Goal: Find contact information: Find contact information

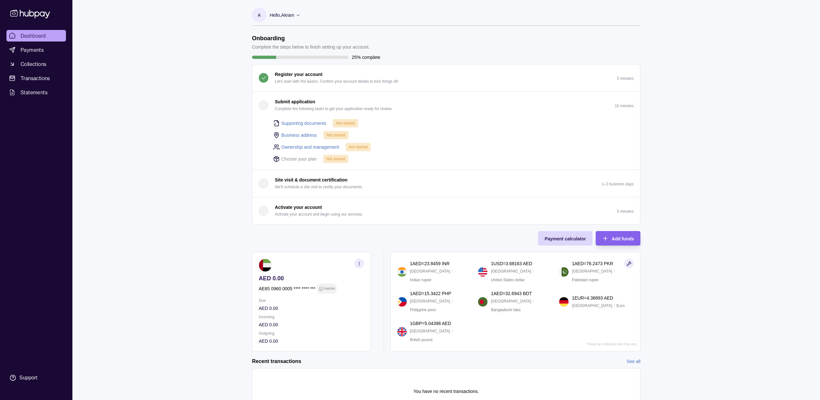
click at [359, 264] on circle "button" at bounding box center [359, 263] width 0 height 0
click at [305, 297] on link "Download account details" at bounding box center [296, 295] width 52 height 7
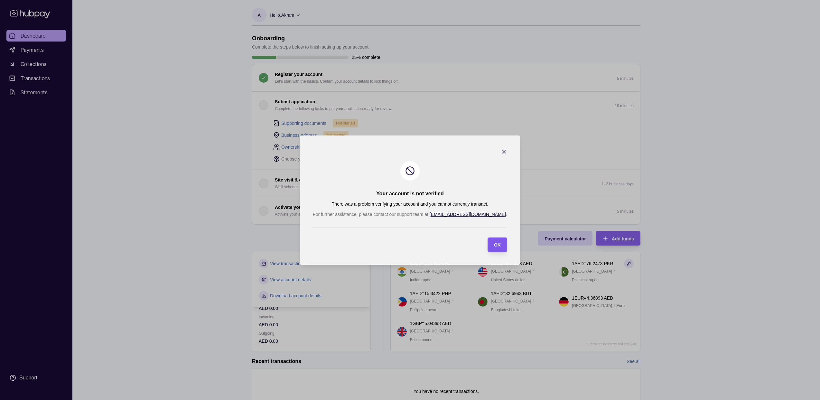
click at [494, 245] on span "OK" at bounding box center [497, 244] width 7 height 5
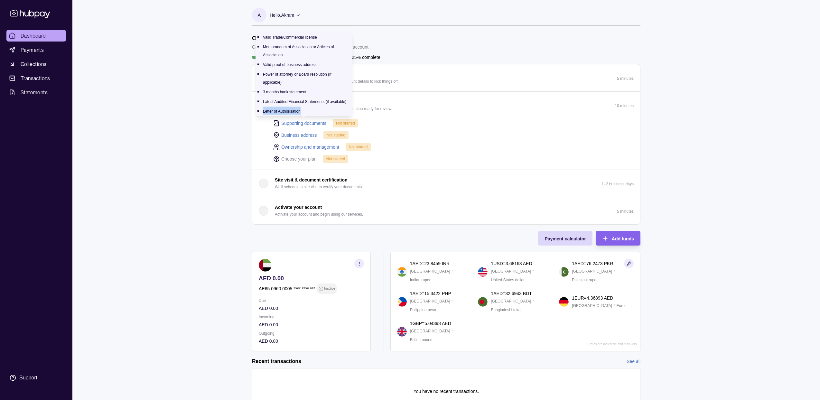
drag, startPoint x: 296, startPoint y: 110, endPoint x: 263, endPoint y: 111, distance: 33.5
click at [263, 111] on li "Letter of Authorisation" at bounding box center [306, 111] width 86 height 8
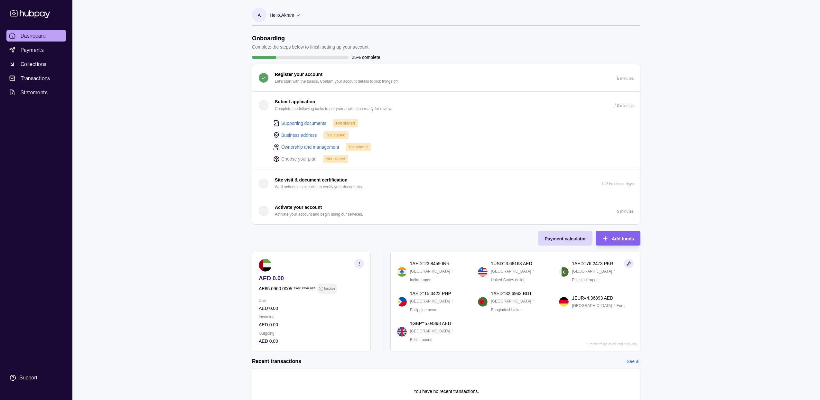
click at [221, 108] on div "Dashboard Payments Collections Transactions Statements Support A Hello, [PERSON…" at bounding box center [410, 217] width 820 height 435
click at [41, 67] on span "Collections" at bounding box center [34, 64] width 26 height 8
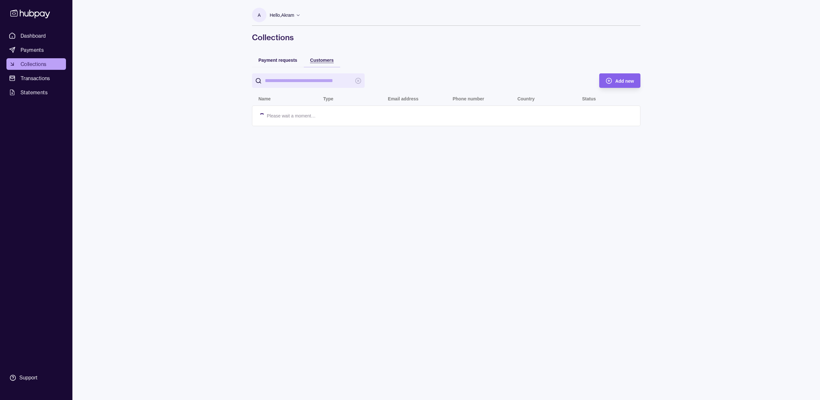
click at [319, 59] on span "Customers" at bounding box center [321, 60] width 23 height 5
drag, startPoint x: 282, startPoint y: 60, endPoint x: 198, endPoint y: 61, distance: 83.7
click at [281, 61] on span "Payment requests" at bounding box center [277, 60] width 39 height 5
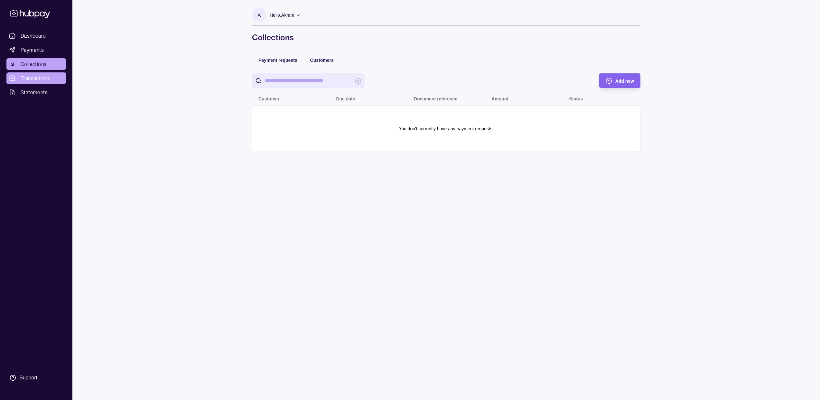
click at [44, 82] on link "Transactions" at bounding box center [36, 78] width 60 height 12
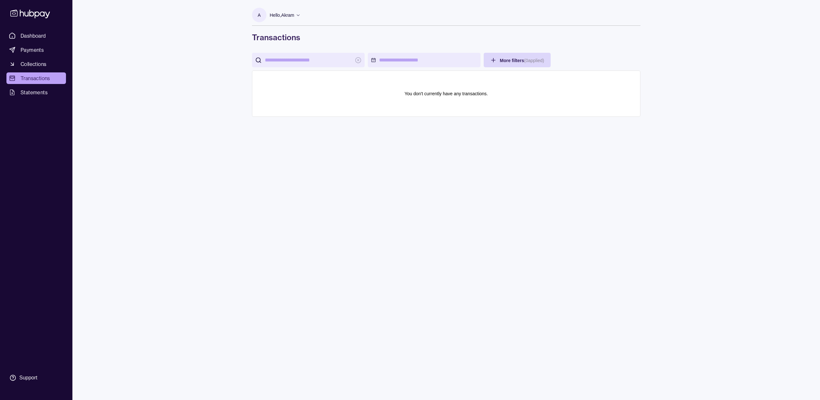
click at [289, 17] on p "Hello, [PERSON_NAME]" at bounding box center [282, 15] width 24 height 7
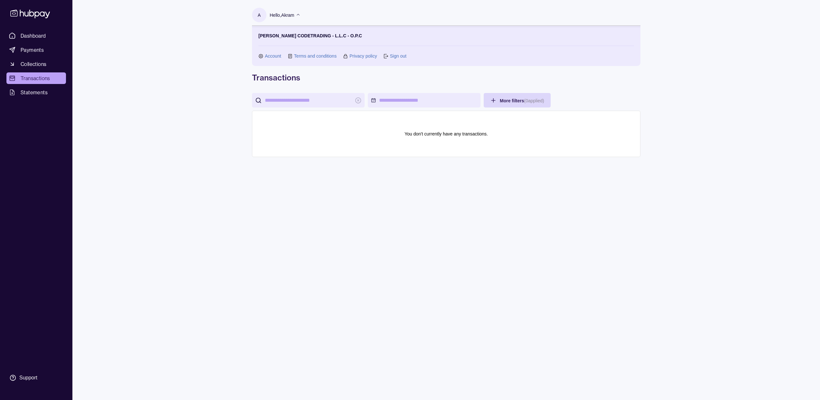
click at [265, 56] on link "Account" at bounding box center [273, 55] width 16 height 7
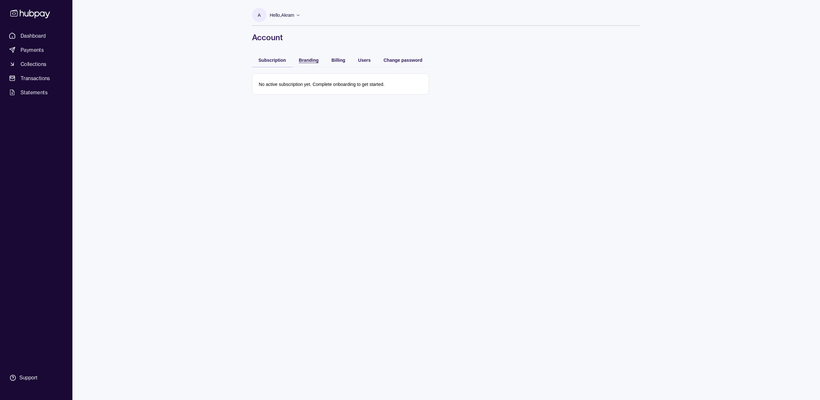
click at [316, 59] on span "Branding" at bounding box center [309, 60] width 20 height 5
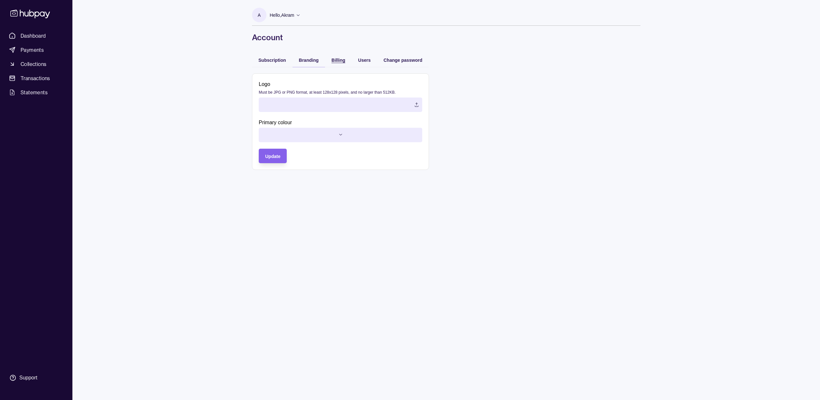
click at [338, 60] on span "Billing" at bounding box center [339, 60] width 14 height 5
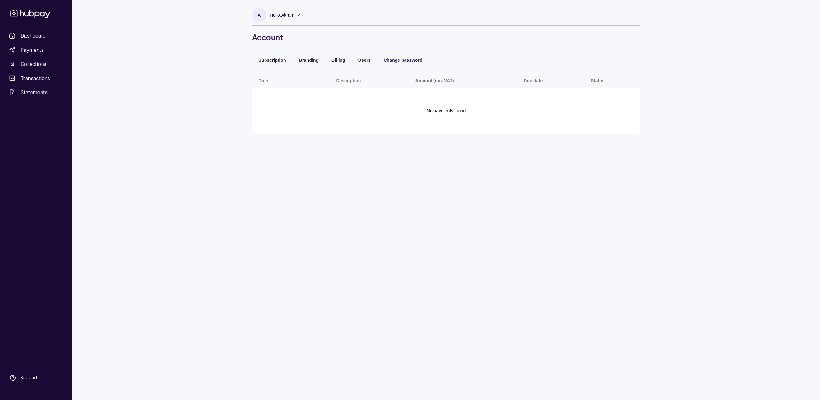
click at [366, 60] on span "Users" at bounding box center [364, 60] width 13 height 5
click at [392, 61] on span "Change password" at bounding box center [403, 60] width 39 height 5
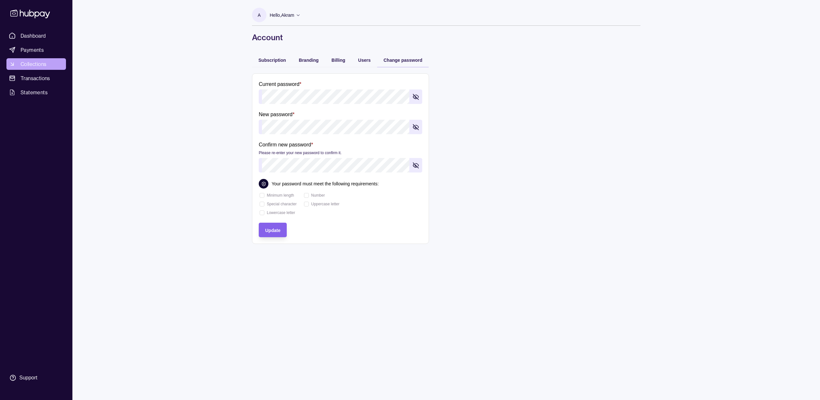
click at [40, 69] on link "Collections" at bounding box center [36, 64] width 60 height 12
click at [39, 54] on link "Payments" at bounding box center [36, 50] width 60 height 12
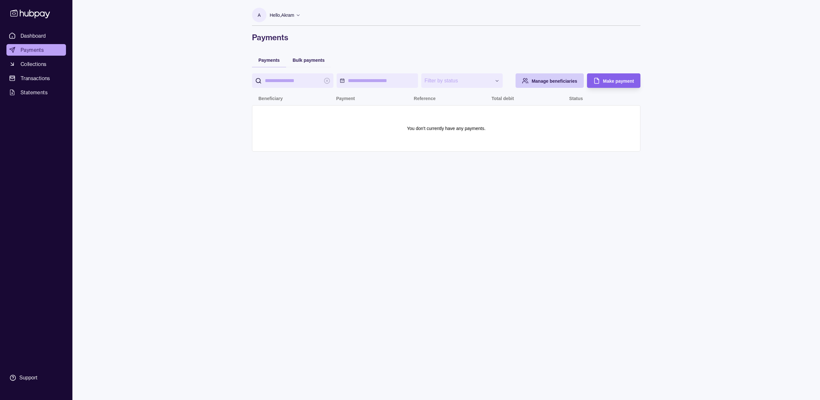
click at [536, 80] on span "Manage beneficiaries" at bounding box center [555, 81] width 46 height 5
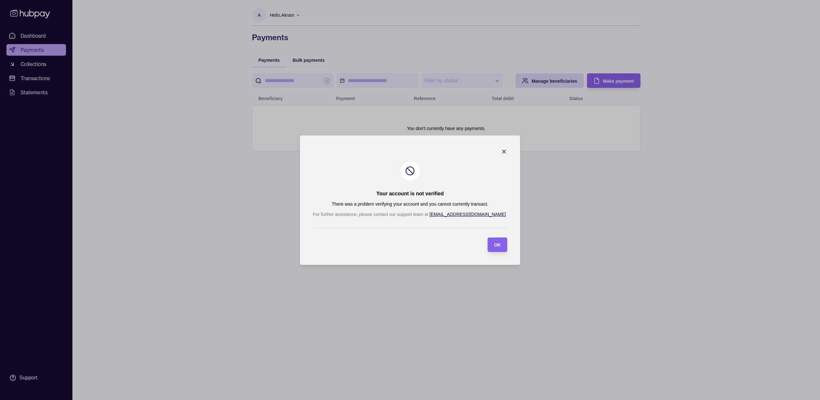
click at [501, 152] on icon "button" at bounding box center [504, 151] width 6 height 6
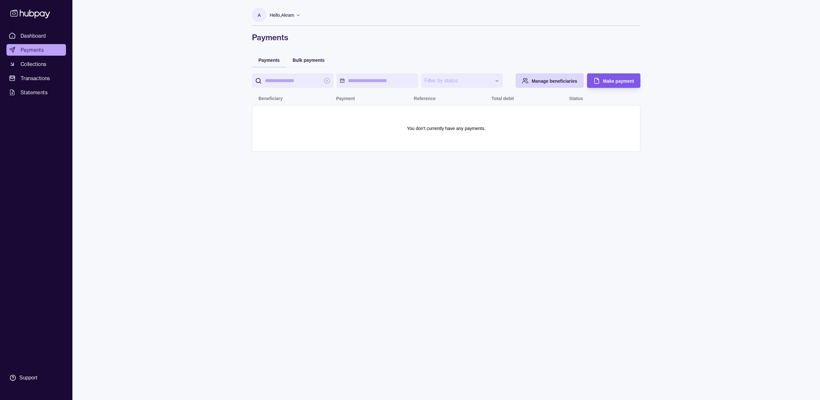
click at [631, 83] on span "Make payment" at bounding box center [618, 81] width 31 height 5
click at [38, 64] on span "Collections" at bounding box center [34, 64] width 26 height 8
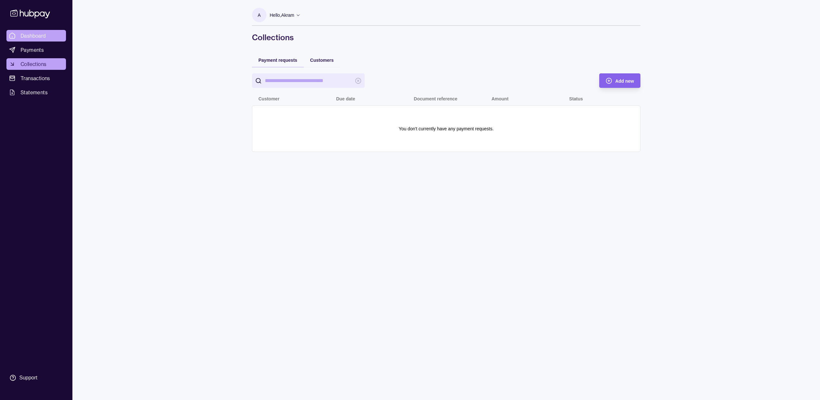
click at [36, 36] on span "Dashboard" at bounding box center [33, 36] width 25 height 8
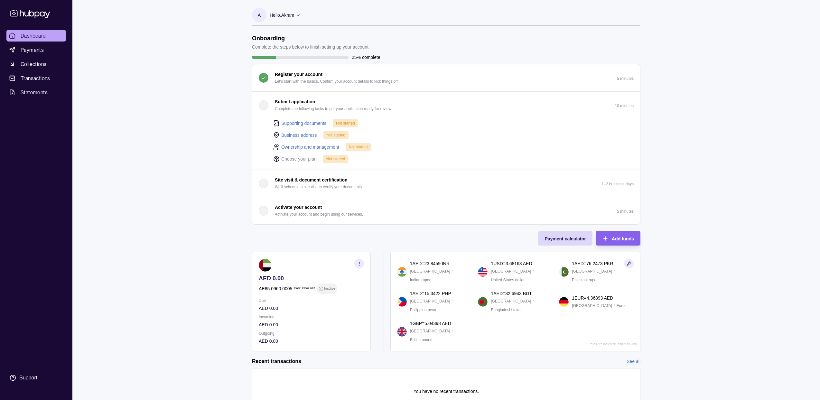
scroll to position [35, 0]
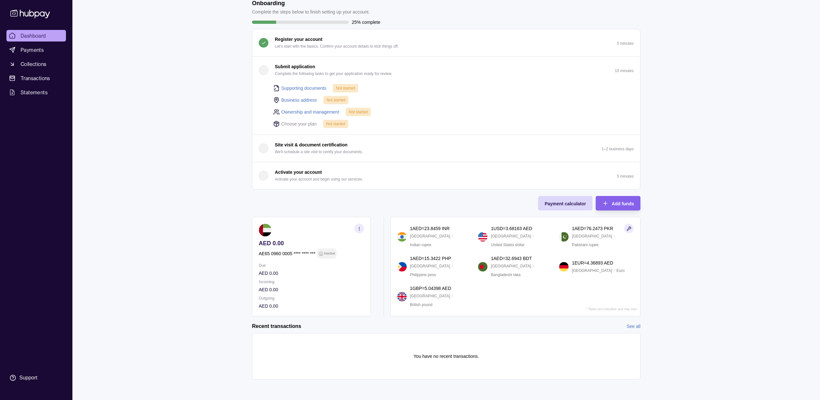
click at [628, 228] on icon "button" at bounding box center [629, 229] width 4 height 4
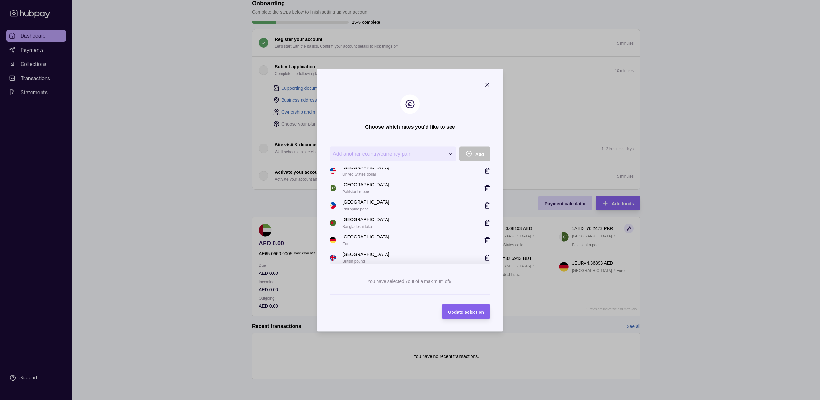
scroll to position [0, 0]
click at [489, 88] on div at bounding box center [487, 85] width 6 height 8
click at [487, 85] on icon "button" at bounding box center [487, 84] width 6 height 6
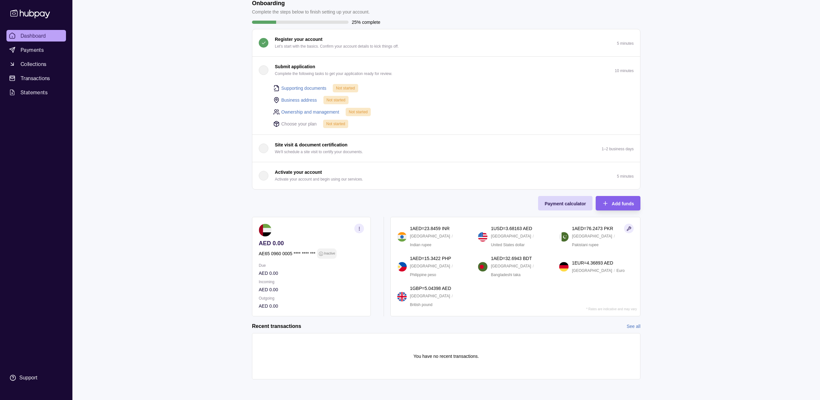
click at [361, 229] on icon "button" at bounding box center [359, 228] width 5 height 5
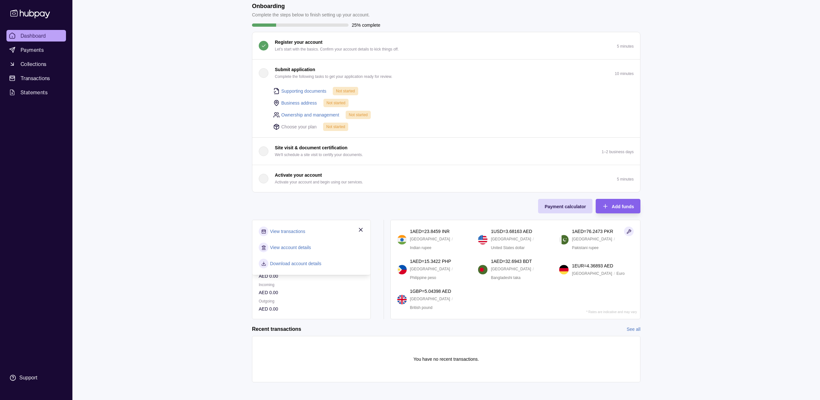
click at [191, 238] on div "Dashboard Payments Collections Transactions Statements Support A Hello, [PERSON…" at bounding box center [410, 185] width 820 height 435
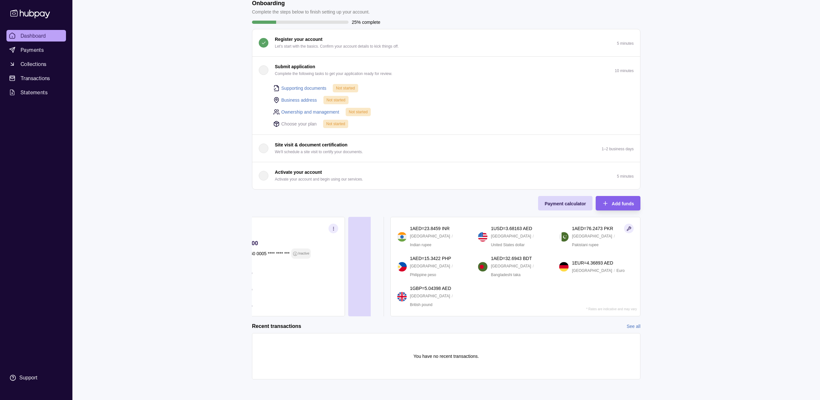
click at [180, 241] on div "Dashboard Payments Collections Transactions Statements Support A Hello, [PERSON…" at bounding box center [410, 182] width 820 height 435
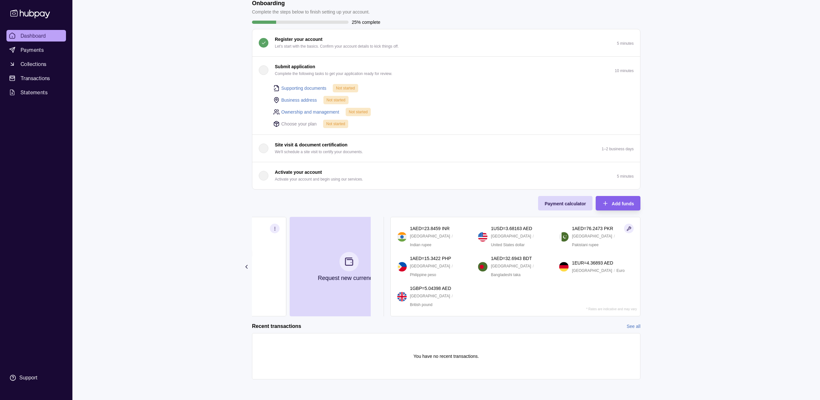
drag, startPoint x: 330, startPoint y: 262, endPoint x: 230, endPoint y: 253, distance: 99.9
click at [231, 253] on div "Dashboard Payments Collections Transactions Statements Support A Hello, [PERSON…" at bounding box center [410, 182] width 820 height 435
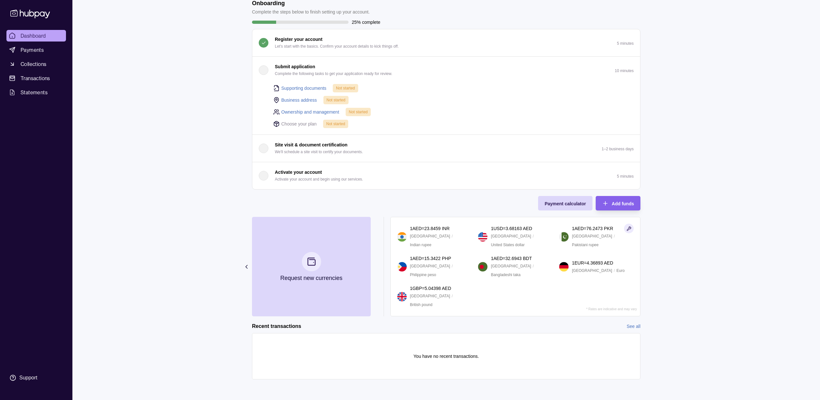
drag, startPoint x: 295, startPoint y: 263, endPoint x: 372, endPoint y: 272, distance: 78.2
click at [374, 272] on div "AED 0.00 AE65 0960 0005 **** **** *** Inactive Due AED 0.00 Incoming AED 0.00 O…" at bounding box center [314, 266] width 125 height 99
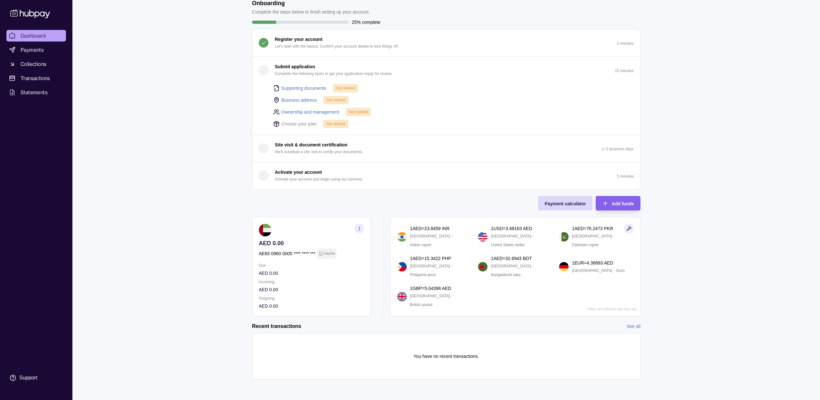
click at [253, 258] on section "AED 0.00 AE65 0960 0005 **** **** *** Inactive Due AED 0.00 Incoming AED 0.00 O…" at bounding box center [311, 266] width 119 height 99
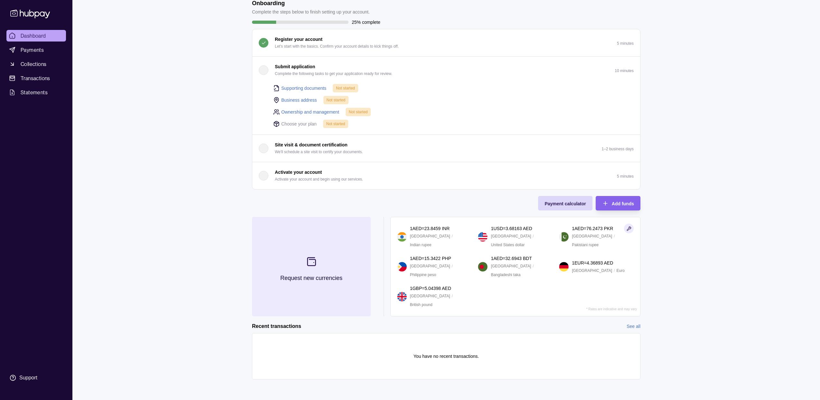
click at [311, 264] on icon at bounding box center [311, 261] width 11 height 11
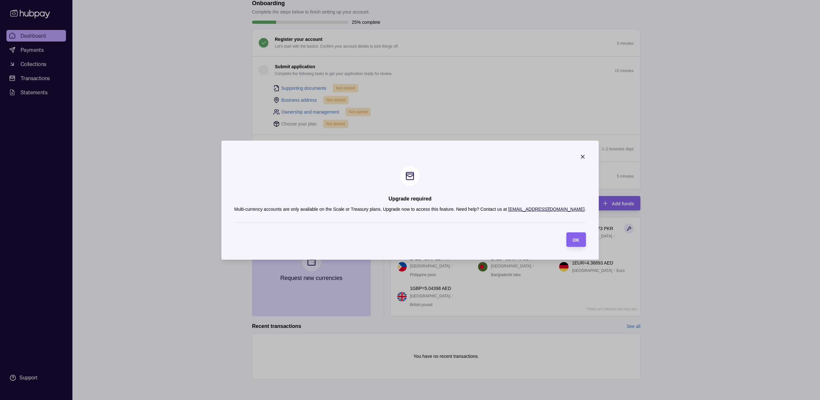
click at [581, 157] on icon "button" at bounding box center [582, 156] width 3 height 3
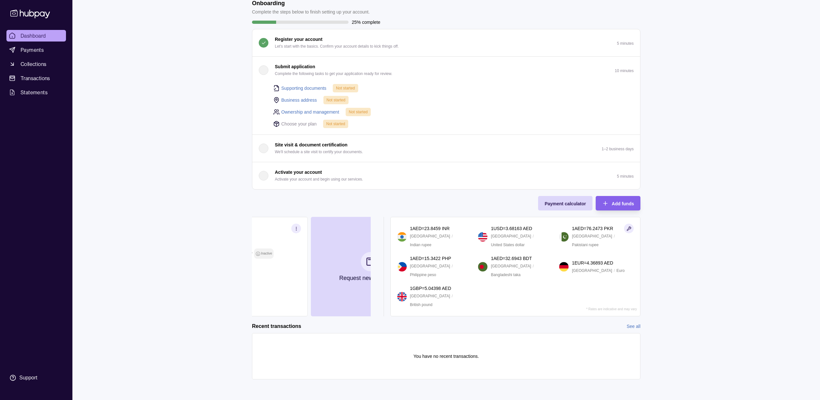
click at [417, 281] on section "AED 0.00 AE65 0960 0005 **** **** *** Inactive Due AED 0.00 Incoming AED 0.00 O…" at bounding box center [446, 266] width 389 height 99
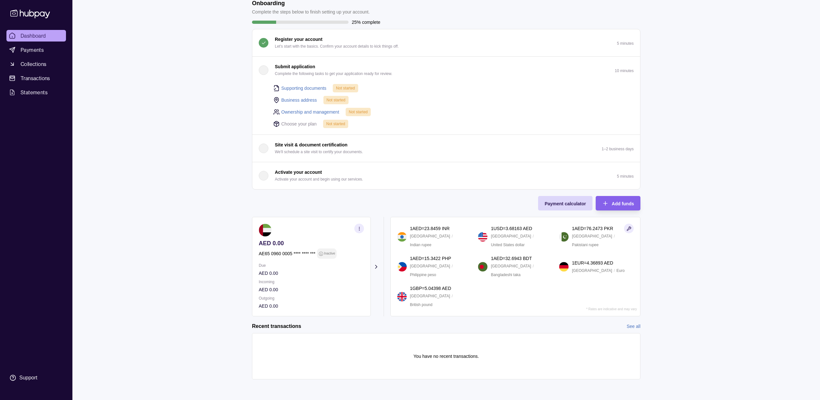
scroll to position [0, 0]
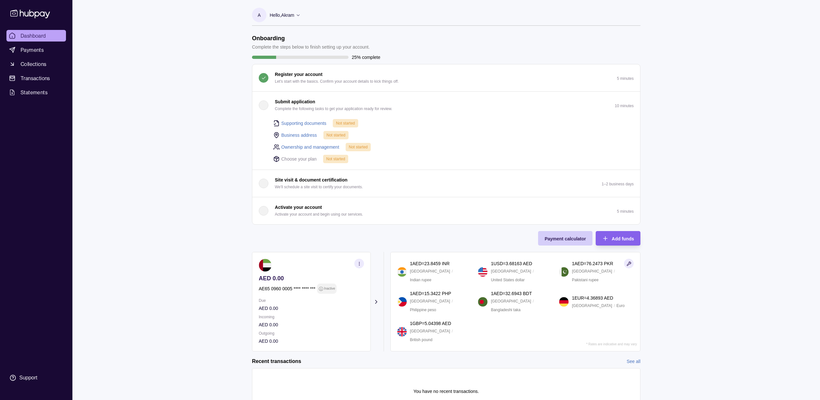
click at [571, 244] on div "Payment calculator" at bounding box center [560, 238] width 51 height 14
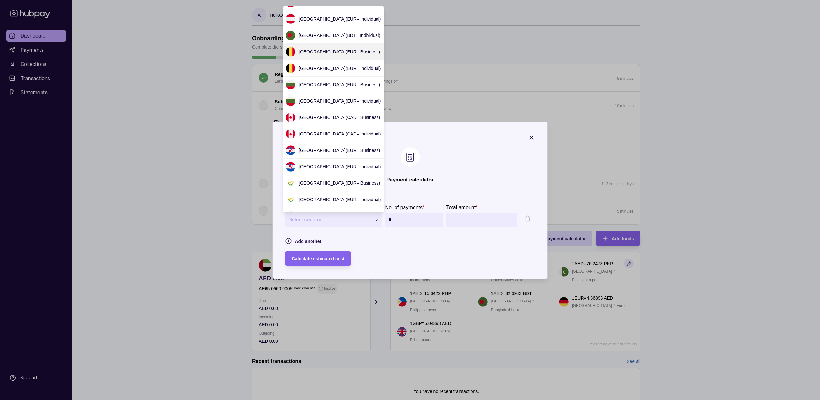
scroll to position [84, 0]
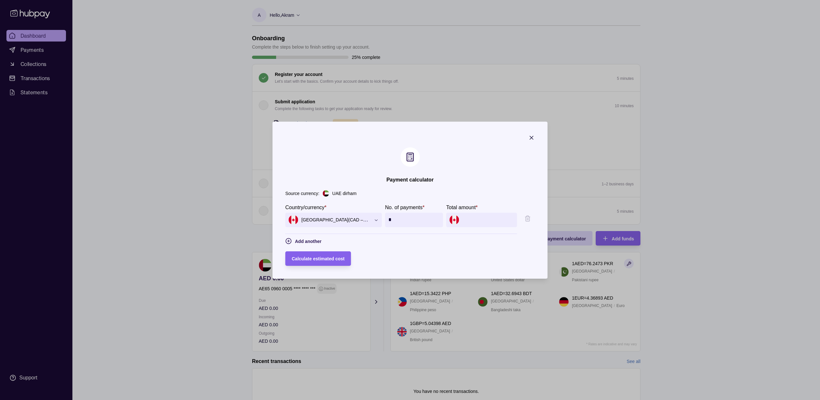
click at [492, 223] on input "Total amount *" at bounding box center [489, 220] width 52 height 14
type input "*****"
click at [447, 249] on form "**********" at bounding box center [410, 234] width 249 height 62
click at [340, 260] on span "Calculate estimated cost" at bounding box center [318, 258] width 53 height 5
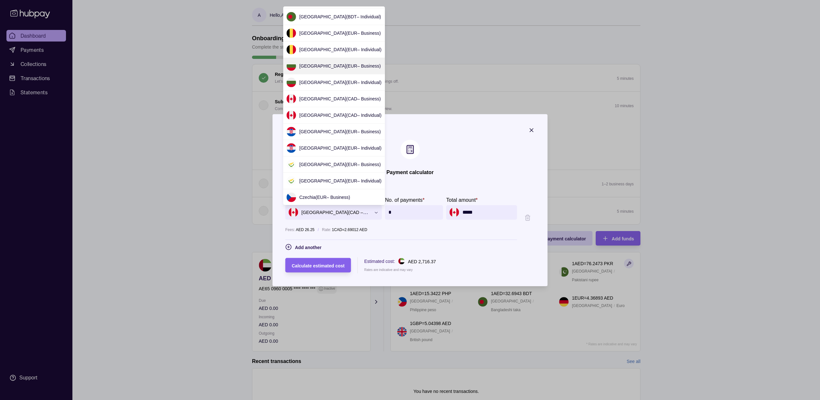
scroll to position [0, 0]
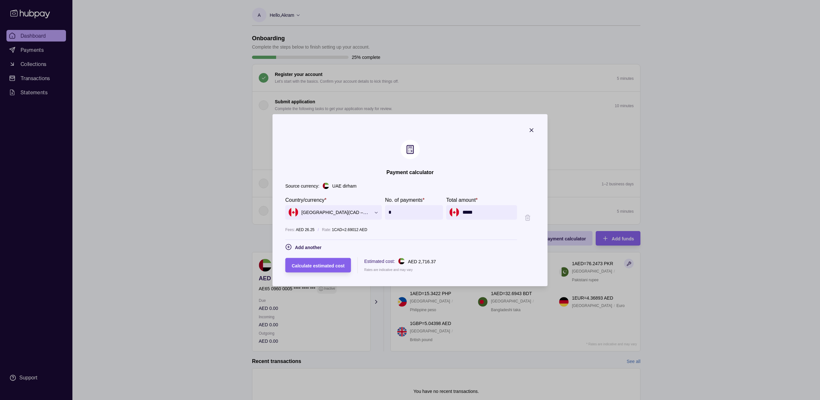
click at [163, 178] on div at bounding box center [410, 200] width 820 height 400
click at [533, 130] on icon "button" at bounding box center [531, 129] width 3 height 3
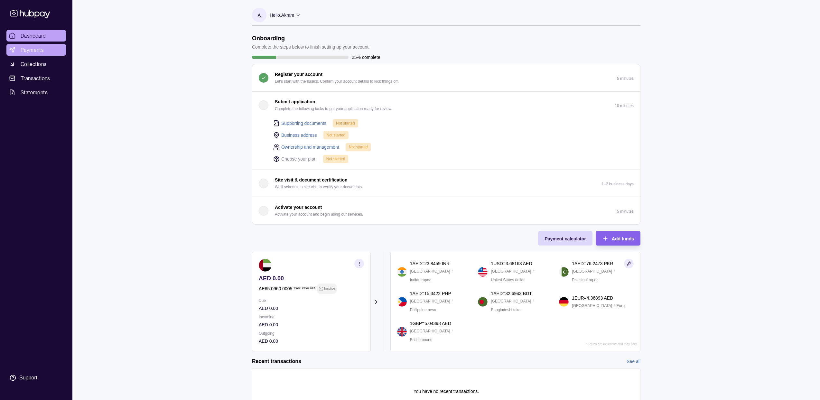
click at [41, 53] on span "Payments" at bounding box center [32, 50] width 23 height 8
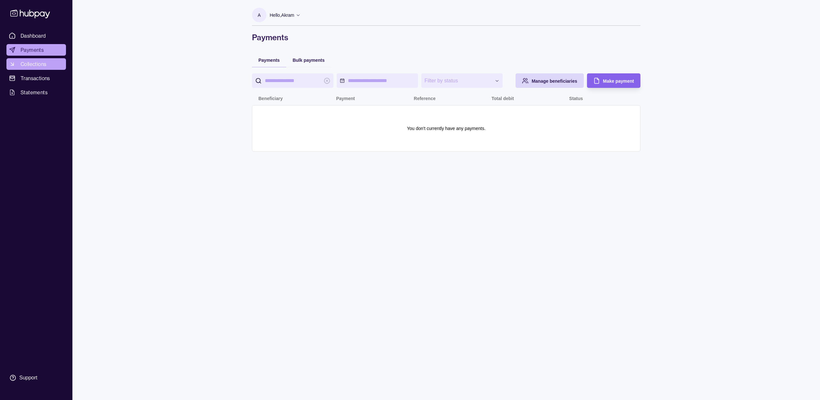
click at [37, 64] on span "Collections" at bounding box center [34, 64] width 26 height 8
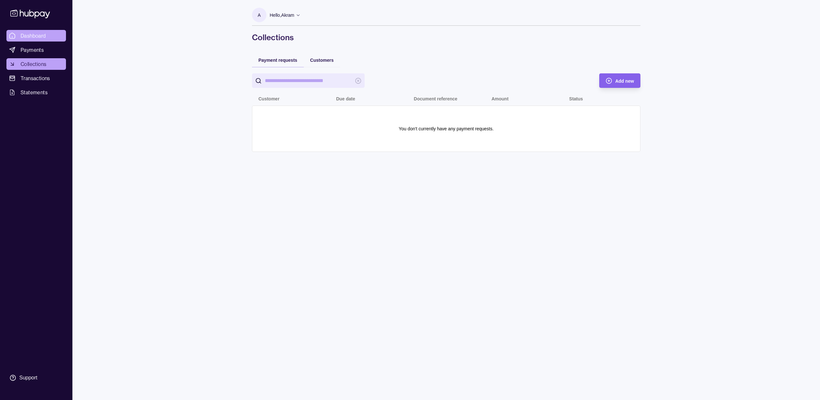
click at [35, 32] on span "Dashboard" at bounding box center [33, 36] width 25 height 8
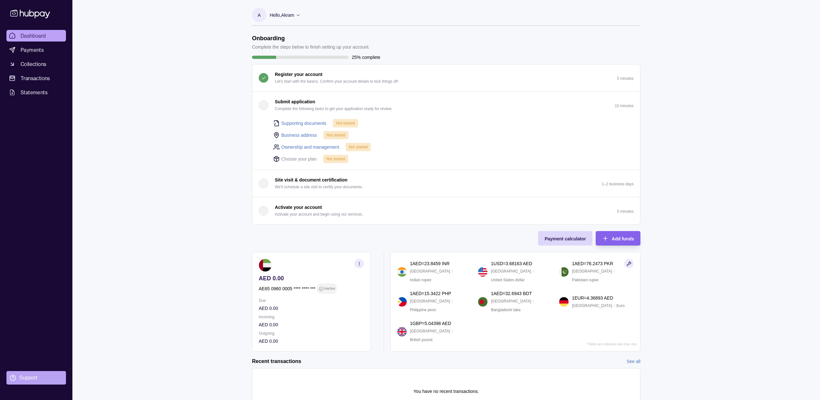
click at [21, 378] on div "Support" at bounding box center [28, 377] width 18 height 7
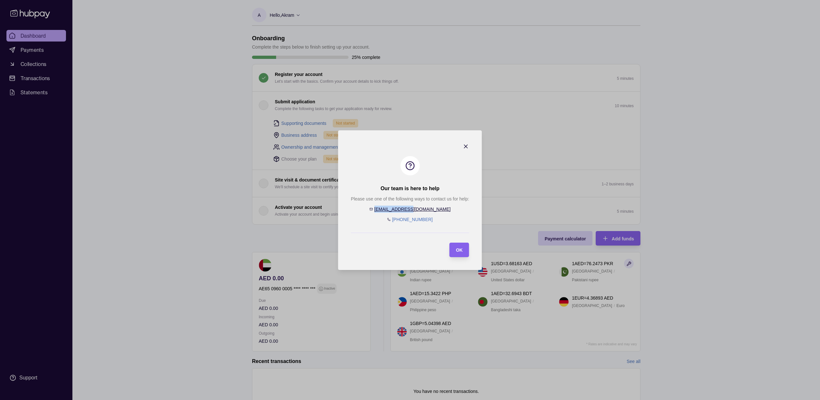
drag, startPoint x: 432, startPoint y: 209, endPoint x: 396, endPoint y: 210, distance: 36.7
click at [396, 210] on div "Please use one of the following ways to contact us for help: [EMAIL_ADDRESS][DO…" at bounding box center [410, 209] width 118 height 28
